Goal: Navigation & Orientation: Find specific page/section

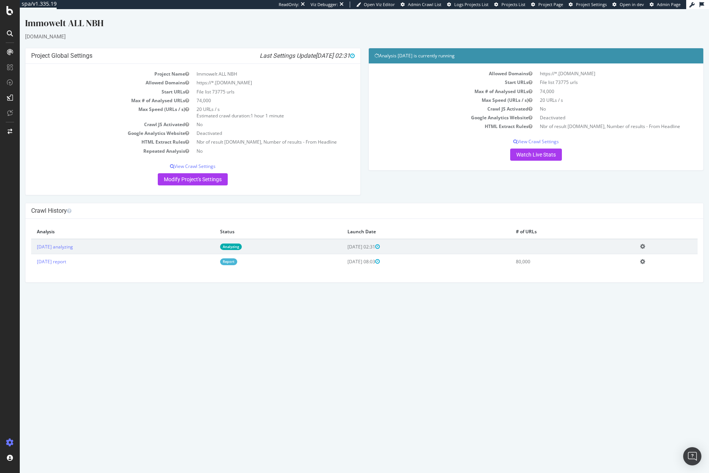
click at [12, 441] on icon at bounding box center [10, 443] width 8 height 8
click at [13, 8] on div at bounding box center [10, 10] width 18 height 9
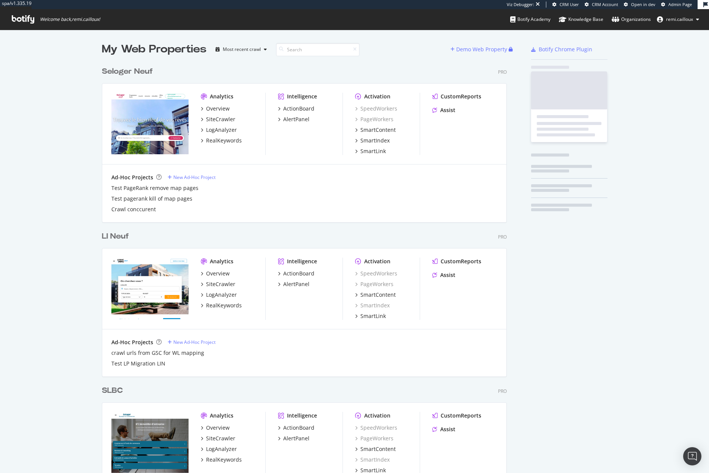
scroll to position [2146, 405]
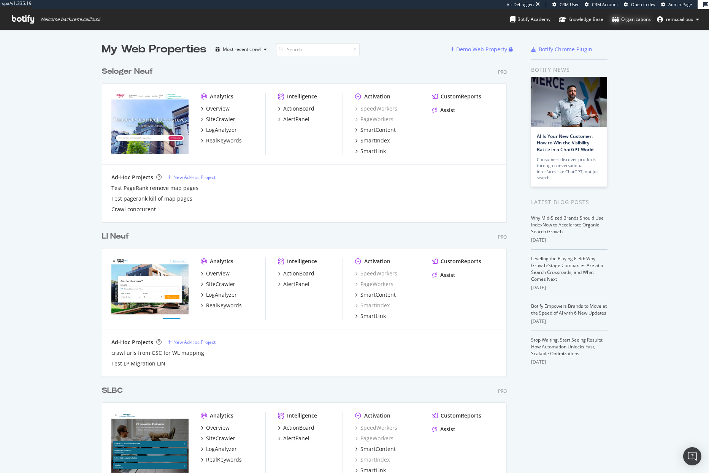
click at [632, 19] on div "Organizations" at bounding box center [630, 20] width 39 height 8
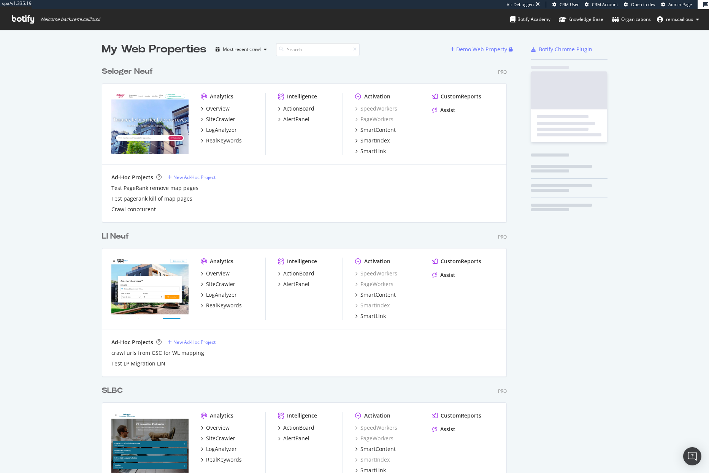
scroll to position [2146, 405]
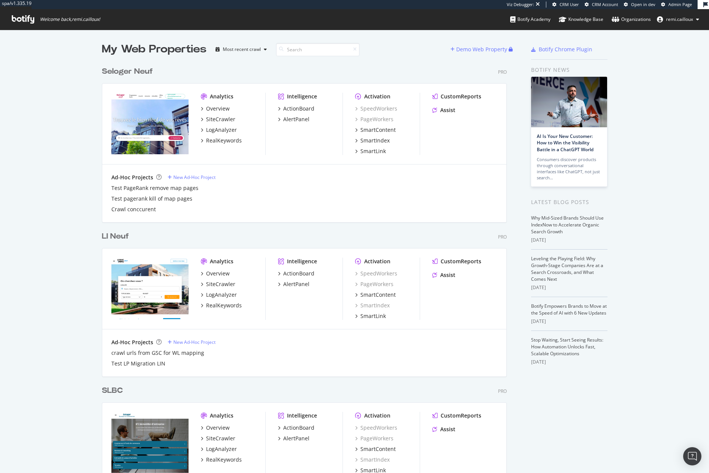
click at [128, 73] on div "Seloger Neuf" at bounding box center [127, 71] width 51 height 11
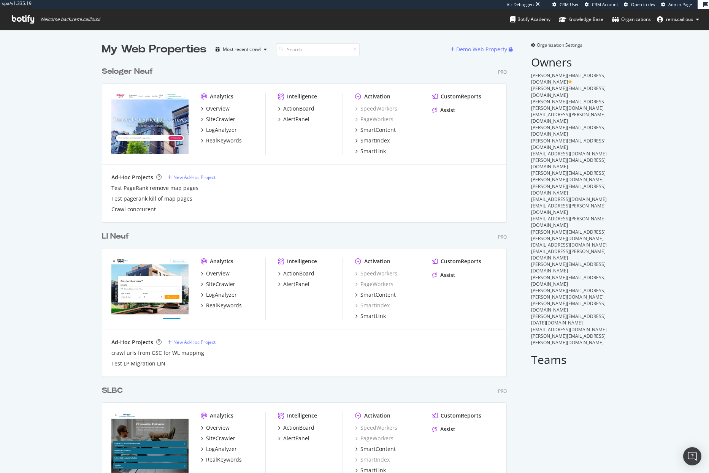
scroll to position [2146, 405]
click at [531, 44] on icon at bounding box center [533, 45] width 5 height 5
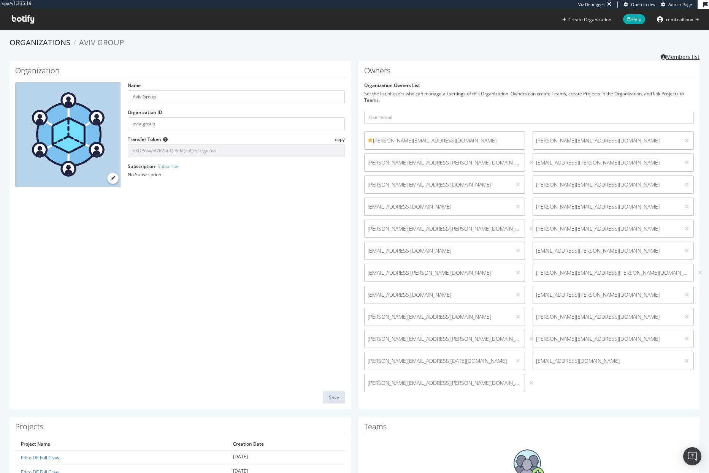
click at [668, 56] on link "Members list" at bounding box center [679, 55] width 39 height 9
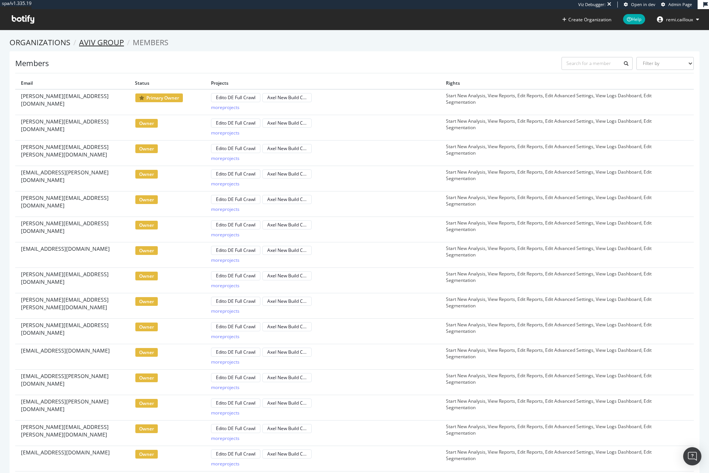
click at [102, 42] on link "Aviv Group" at bounding box center [101, 42] width 45 height 10
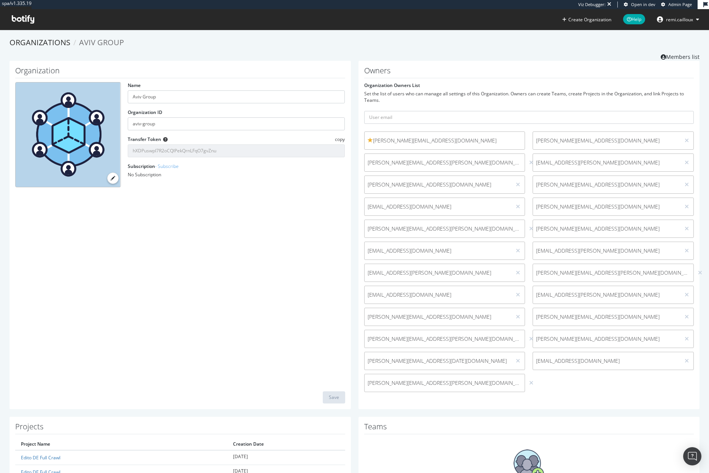
click at [394, 378] on div "kevin.alvaro-ext@aviv-group.com" at bounding box center [444, 383] width 161 height 18
click at [401, 139] on span "steve.mayenobe@aviv-group.com" at bounding box center [444, 141] width 154 height 8
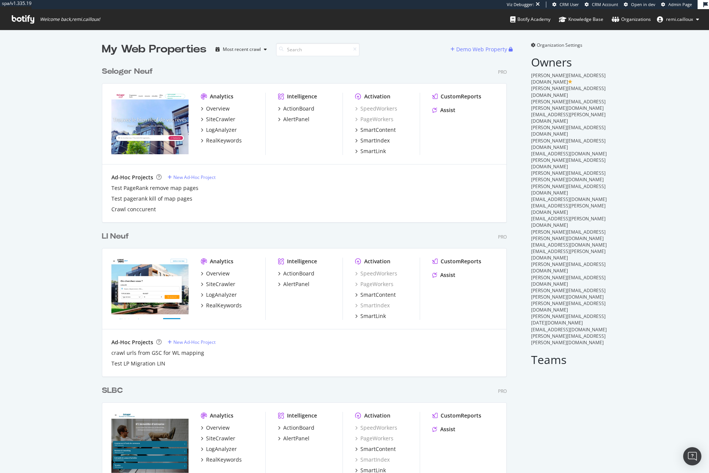
scroll to position [2146, 405]
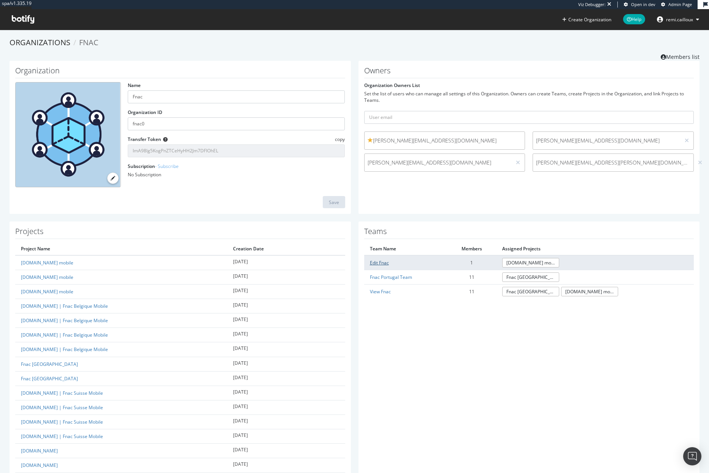
click at [372, 259] on link "Edit Fnac" at bounding box center [379, 262] width 19 height 6
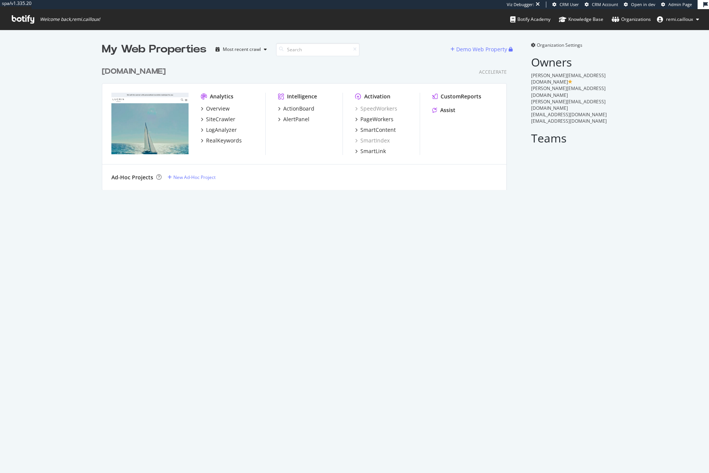
scroll to position [127, 405]
click at [531, 46] on icon at bounding box center [533, 45] width 5 height 5
